Goal: Find specific page/section: Find specific page/section

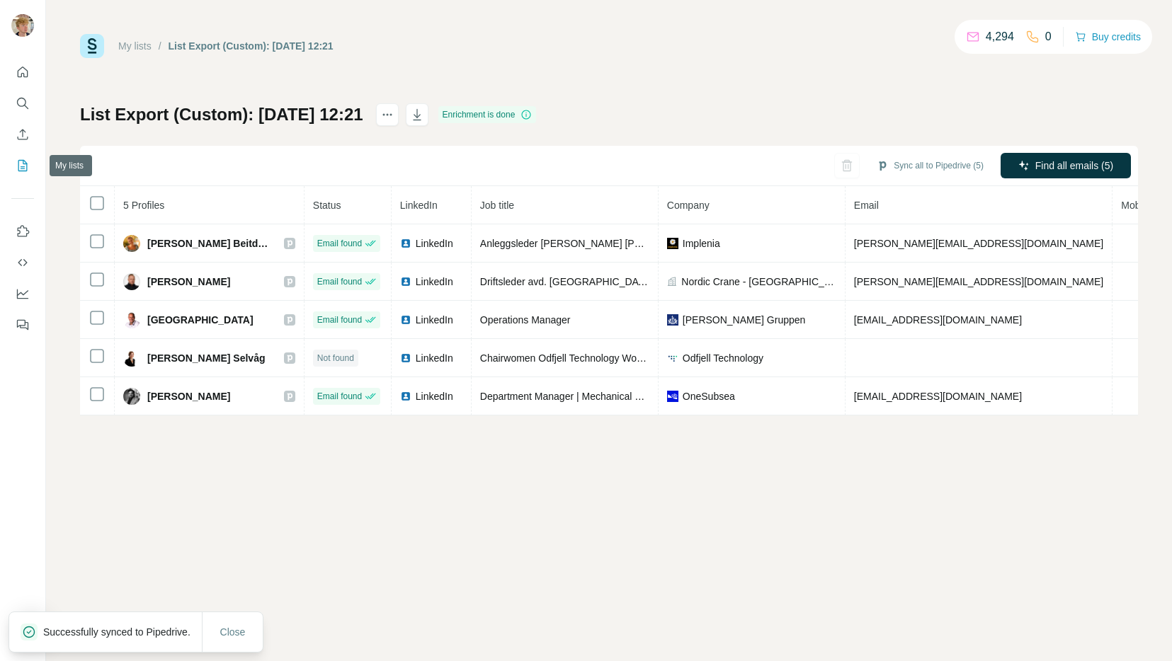
click at [21, 166] on icon "My lists" at bounding box center [24, 164] width 7 height 9
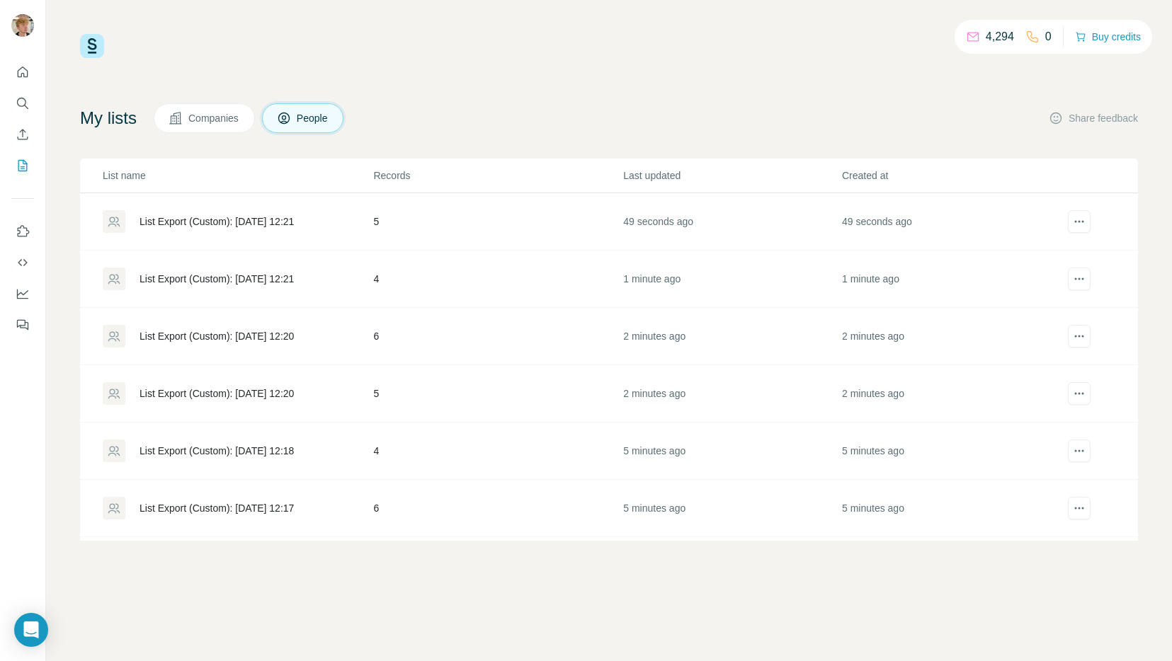
click at [306, 267] on td "List Export (Custom): [DATE] 12:21" at bounding box center [226, 279] width 292 height 57
